Goal: Information Seeking & Learning: Learn about a topic

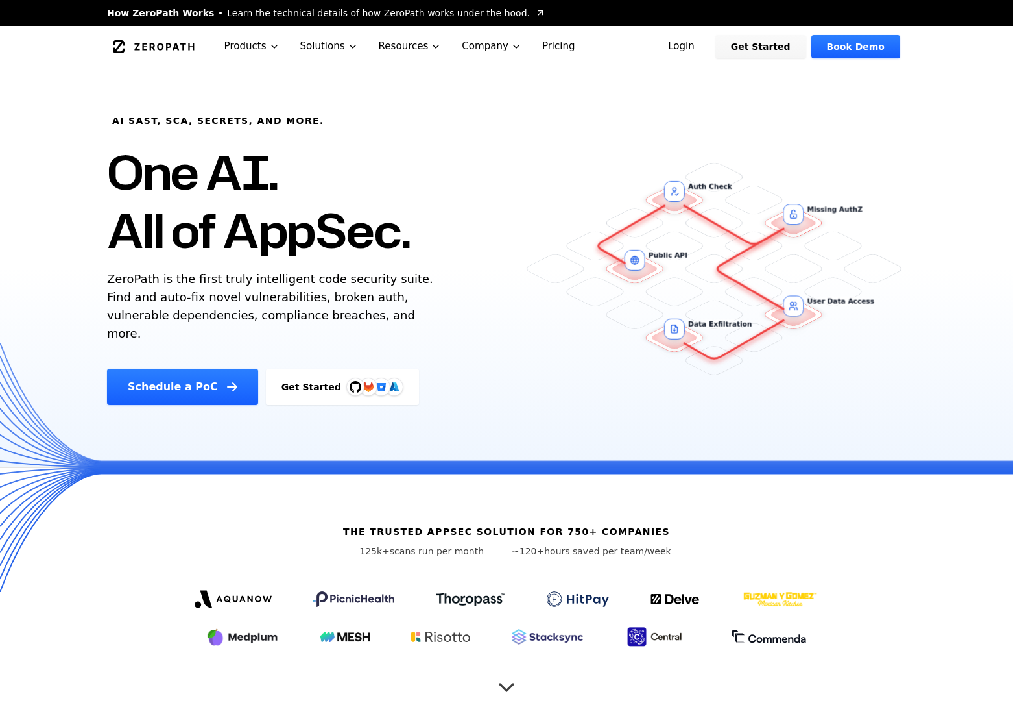
drag, startPoint x: 355, startPoint y: 529, endPoint x: 794, endPoint y: 529, distance: 439.2
click at [794, 529] on div "The trusted AppSec solution for 750+ companies 125k+ scans run per month ~120+ …" at bounding box center [506, 594] width 830 height 253
drag, startPoint x: 362, startPoint y: 501, endPoint x: 1006, endPoint y: 611, distance: 652.9
click at [1009, 611] on div "The trusted AppSec solution for 750+ companies 125k+ scans run per month ~120+ …" at bounding box center [506, 594] width 1013 height 254
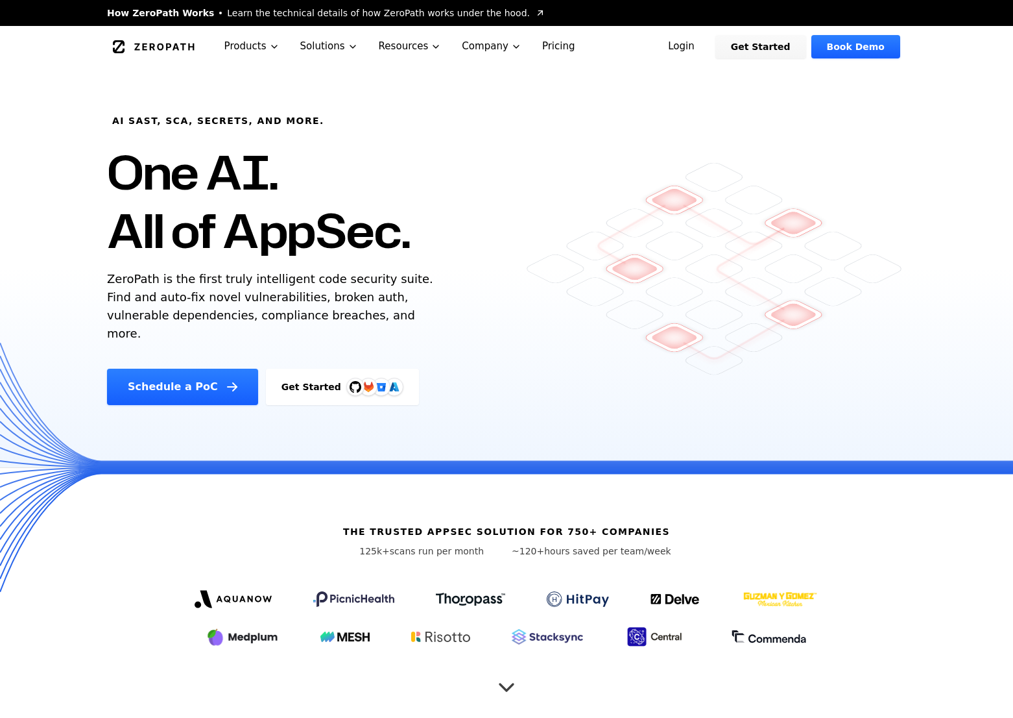
click at [886, 640] on div at bounding box center [506, 615] width 789 height 65
drag, startPoint x: 827, startPoint y: 659, endPoint x: 453, endPoint y: 554, distance: 388.8
click at [453, 554] on div "The trusted AppSec solution for 750+ companies 125k+ scans run per month ~120+ …" at bounding box center [506, 594] width 830 height 253
click at [350, 516] on div "The trusted AppSec solution for 750+ companies 125k+ scans run per month ~120+ …" at bounding box center [506, 594] width 830 height 253
drag, startPoint x: 337, startPoint y: 516, endPoint x: 864, endPoint y: 625, distance: 538.0
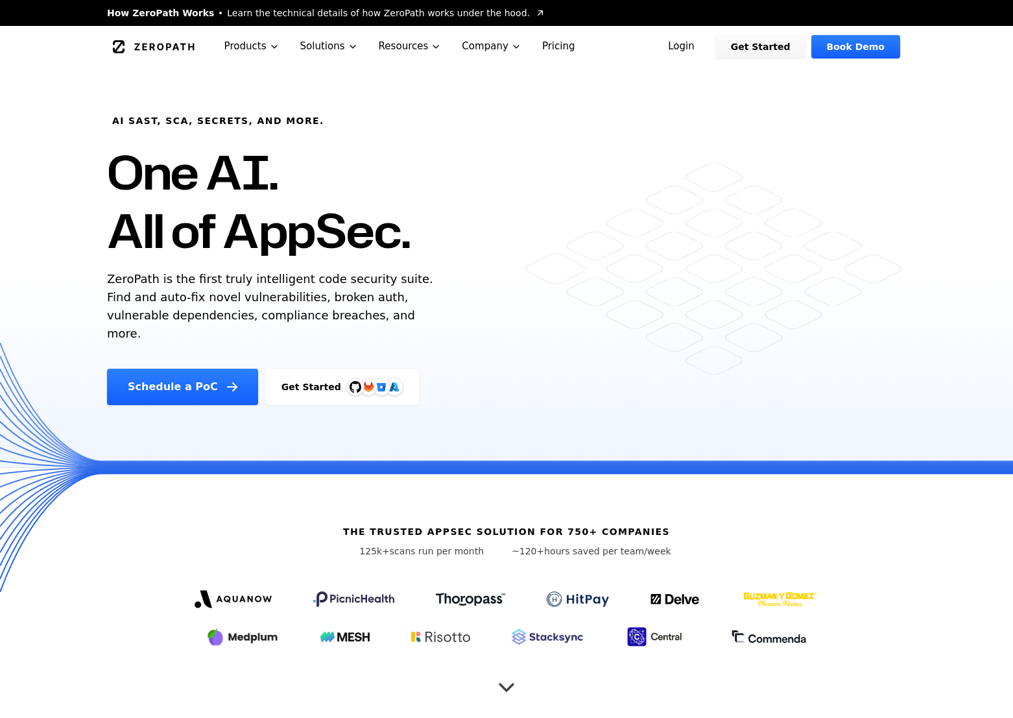
click at [864, 625] on div "The trusted AppSec solution for 750+ companies 125k+ scans run per month ~120+ …" at bounding box center [506, 594] width 830 height 253
click at [862, 645] on div at bounding box center [506, 615] width 747 height 65
drag, startPoint x: 791, startPoint y: 659, endPoint x: 429, endPoint y: 483, distance: 402.2
click at [429, 483] on div "The trusted AppSec solution for 750+ companies 125k+ scans run per month ~120+ …" at bounding box center [506, 594] width 830 height 253
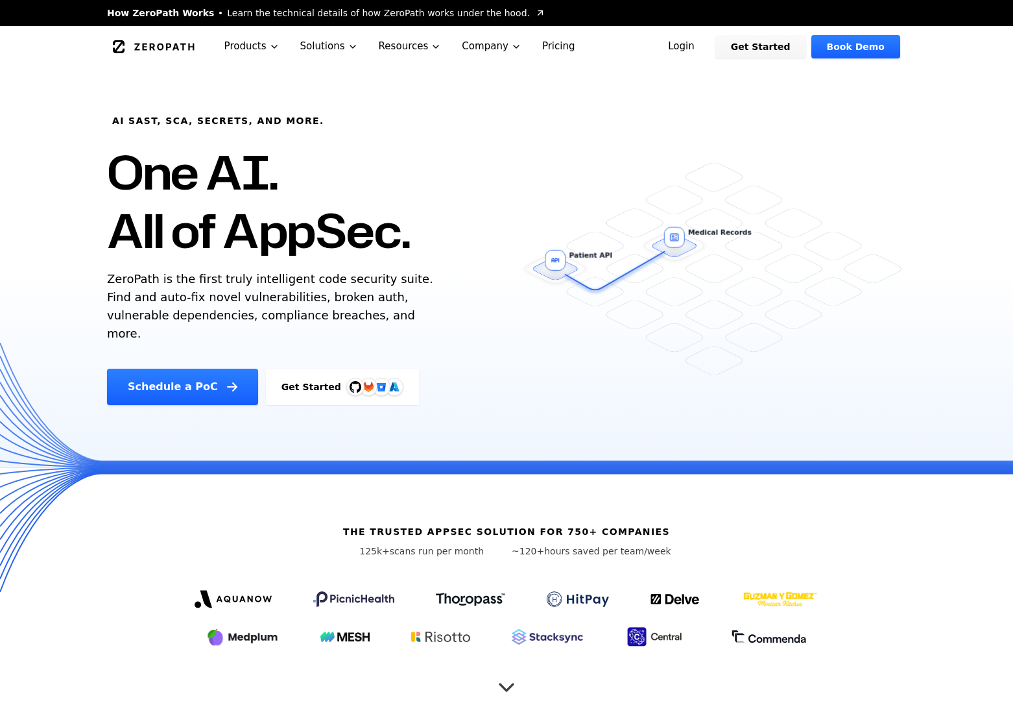
drag, startPoint x: 241, startPoint y: 483, endPoint x: 780, endPoint y: 623, distance: 557.2
click at [780, 623] on div "The trusted AppSec solution for 750+ companies 125k+ scans run per month ~120+ …" at bounding box center [506, 594] width 830 height 253
click at [889, 671] on div "The trusted AppSec solution for 750+ companies 125k+ scans run per month ~120+ …" at bounding box center [506, 594] width 830 height 253
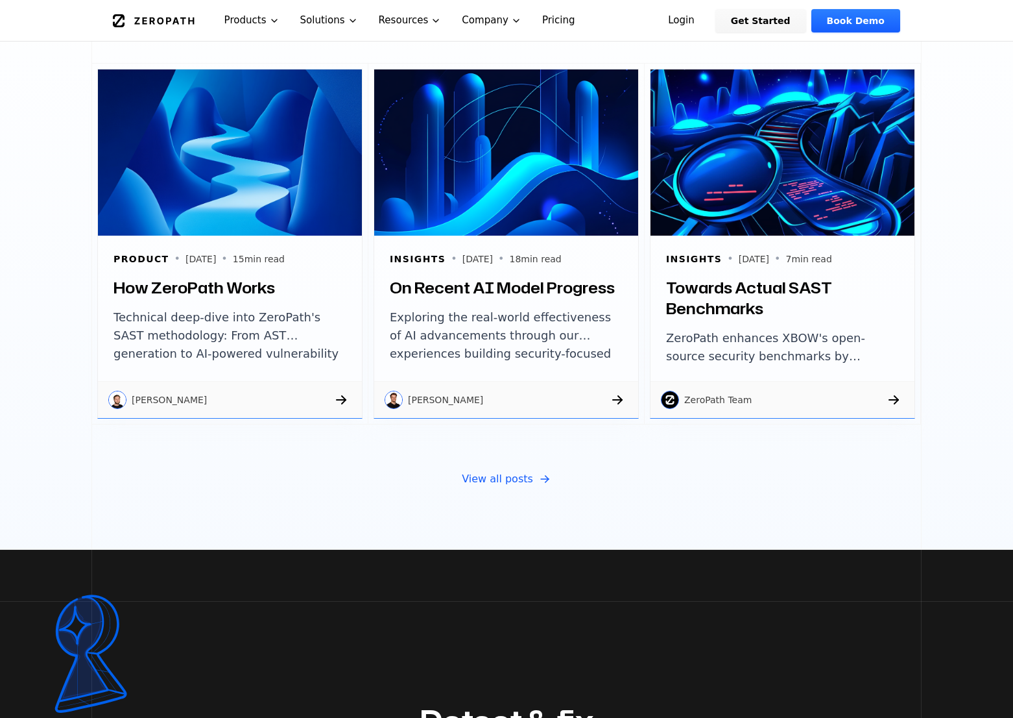
scroll to position [4419, 0]
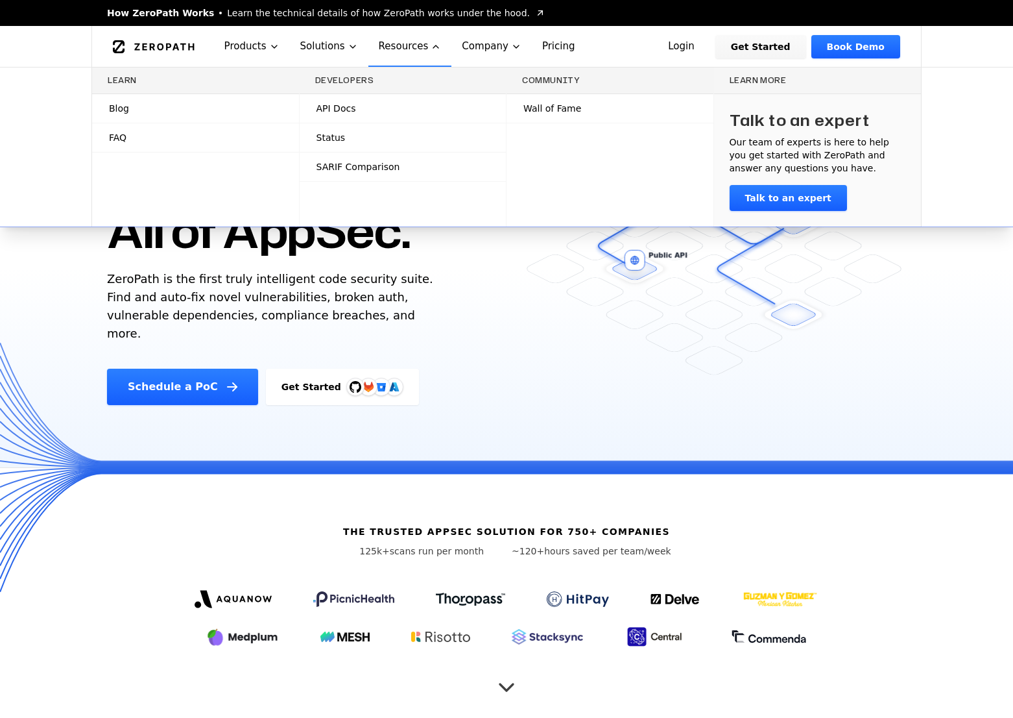
click at [213, 108] on link "Blog" at bounding box center [195, 108] width 207 height 29
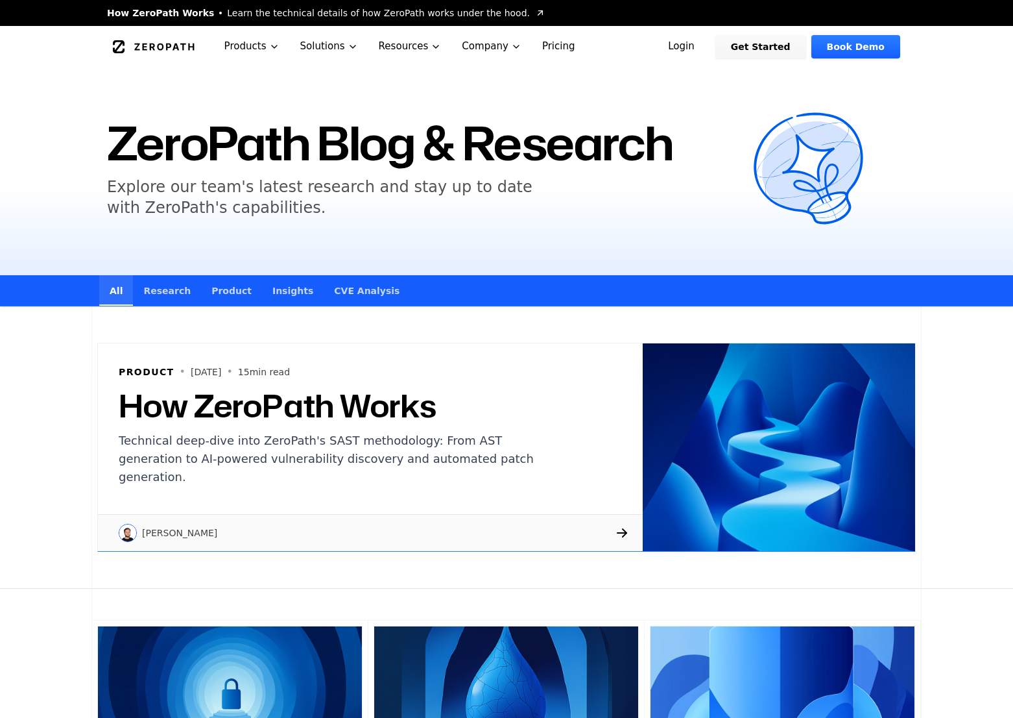
click at [376, 437] on p "Technical deep-dive into ZeroPath's SAST methodology: From AST generation to AI…" at bounding box center [337, 458] width 436 height 54
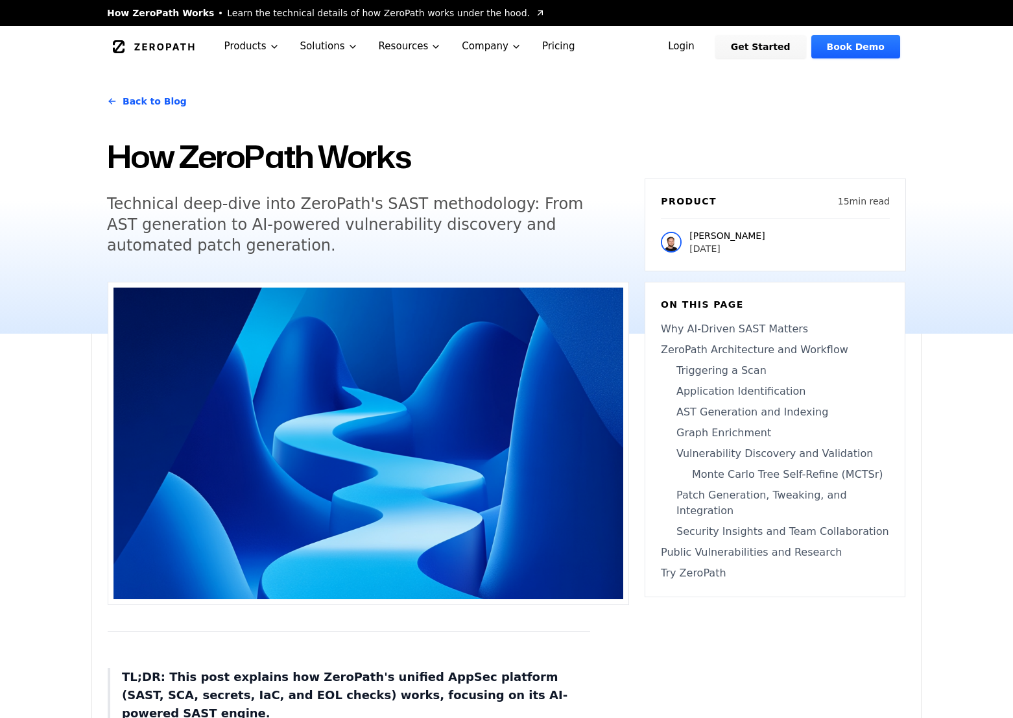
click at [328, 213] on h5 "Technical deep-dive into ZeroPath's SAST methodology: From AST generation to AI…" at bounding box center [356, 224] width 498 height 62
click at [366, 213] on h5 "Technical deep-dive into ZeroPath's SAST methodology: From AST generation to AI…" at bounding box center [356, 224] width 498 height 62
